Goal: Transaction & Acquisition: Purchase product/service

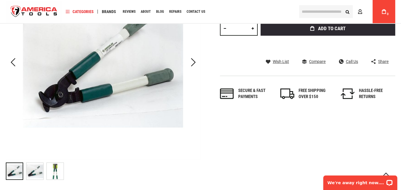
scroll to position [87, 0]
click at [51, 172] on img at bounding box center [55, 171] width 17 height 17
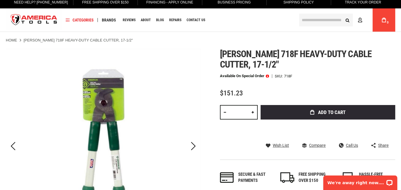
scroll to position [0, 0]
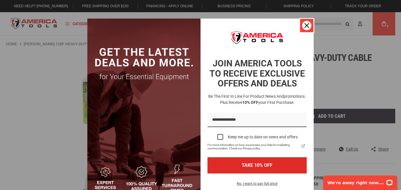
click at [307, 26] on div "Close" at bounding box center [306, 25] width 9 height 9
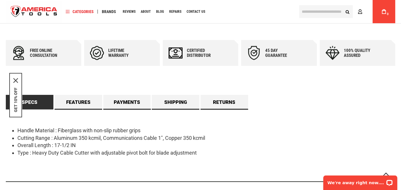
scroll to position [261, 0]
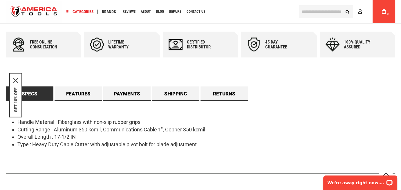
click at [243, 120] on li "Handle Material : Fiberglass with non-slip rubber grips" at bounding box center [206, 122] width 378 height 8
click at [14, 78] on div "GET 10% OFF" at bounding box center [15, 95] width 13 height 44
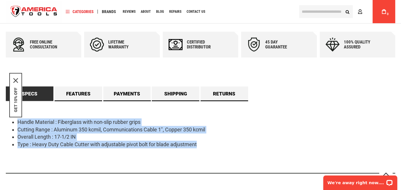
drag, startPoint x: 17, startPoint y: 120, endPoint x: 208, endPoint y: 147, distance: 192.8
click at [208, 147] on ul "Handle Material : Fiberglass with non-slip rubber grips Cutting Range : Aluminu…" at bounding box center [201, 133] width 390 height 30
click at [90, 135] on li "Overall Length : 17-1/2 IN" at bounding box center [206, 137] width 378 height 8
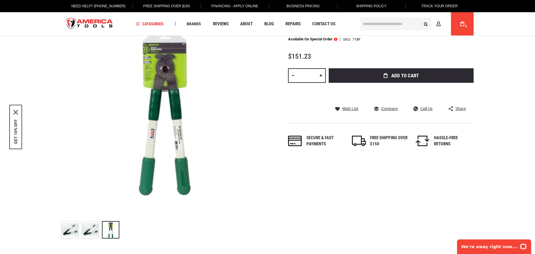
scroll to position [155, 0]
